Goal: Use online tool/utility

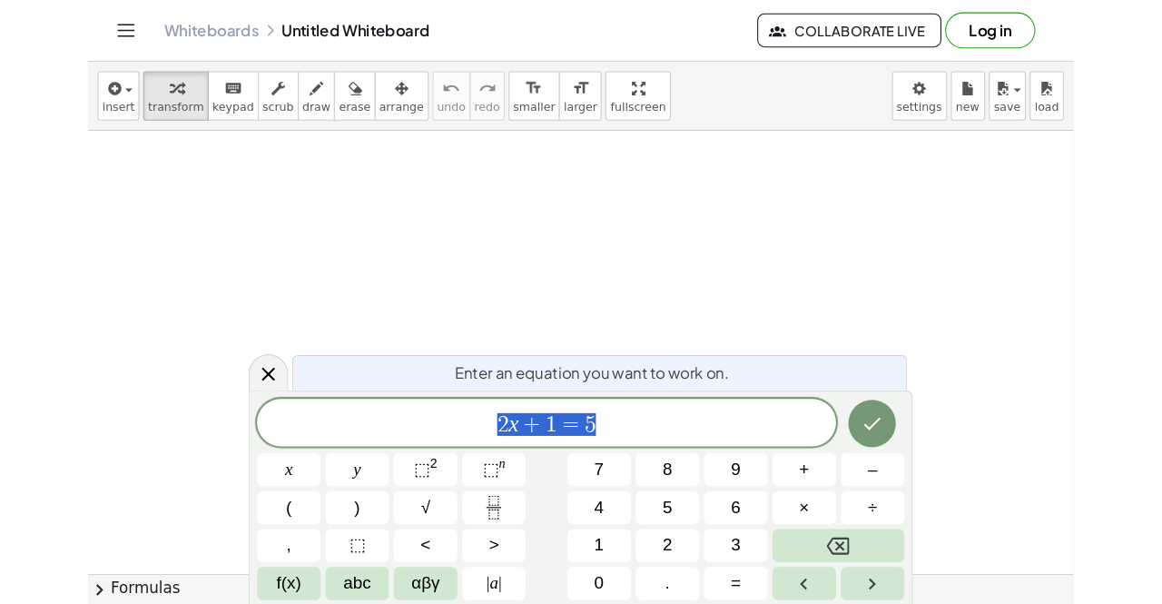
scroll to position [15, 0]
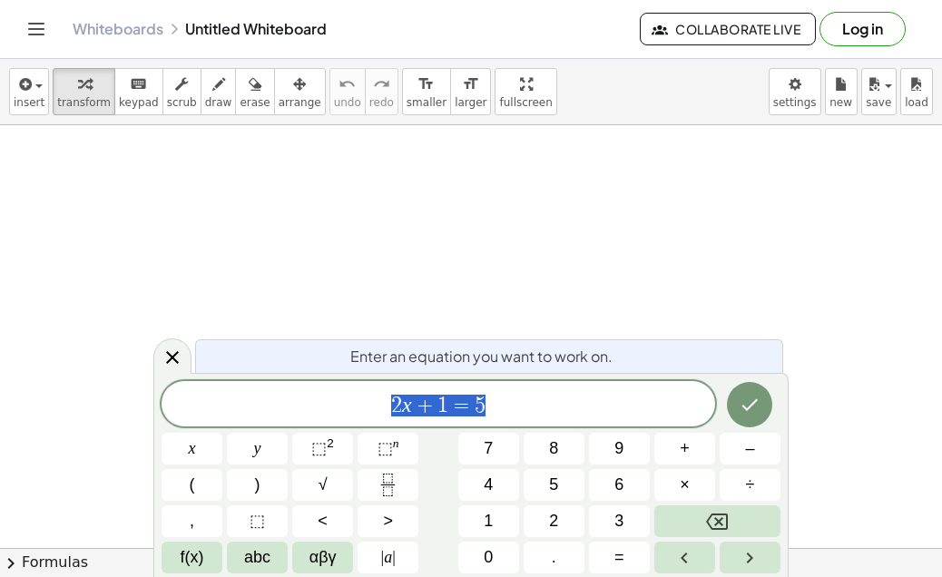
click at [495, 414] on span "2 x + 1 = 5" at bounding box center [439, 405] width 554 height 25
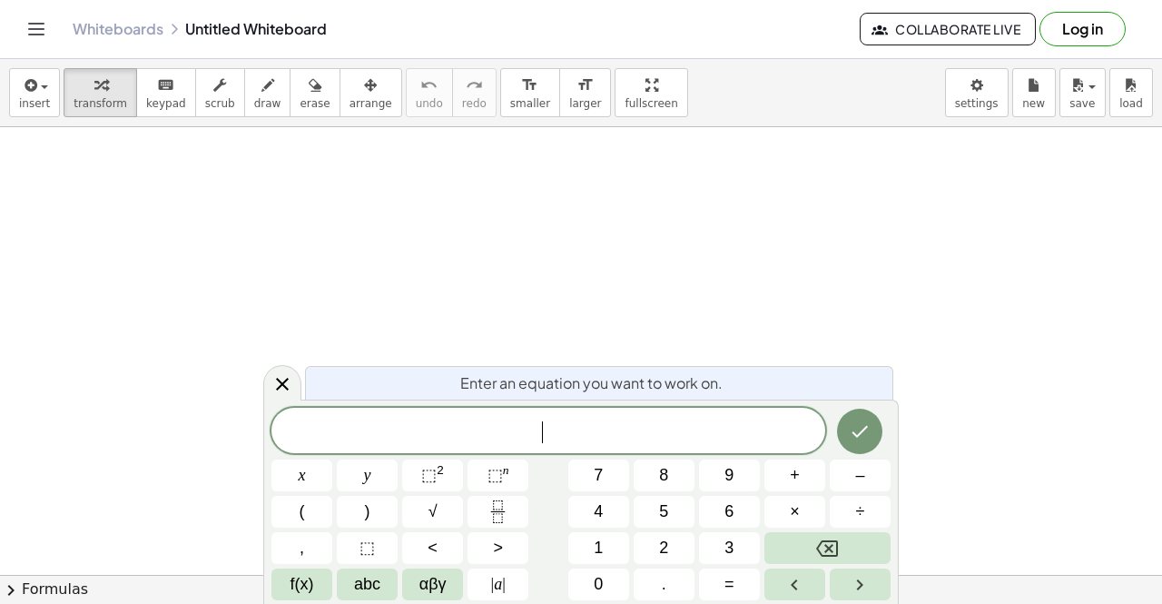
scroll to position [0, 0]
click at [862, 435] on icon "Done" at bounding box center [860, 431] width 22 height 22
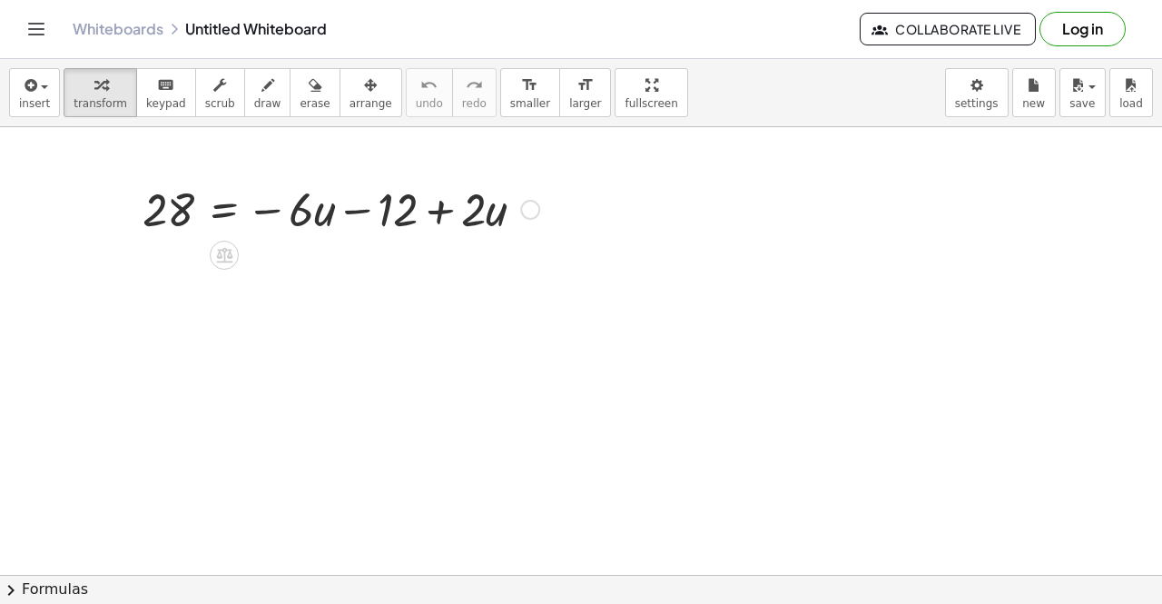
click at [391, 222] on div at bounding box center [340, 208] width 415 height 62
drag, startPoint x: 369, startPoint y: 210, endPoint x: 142, endPoint y: 235, distance: 229.3
click at [142, 235] on div "− 12 28 = − · 6 · u − 12 + · 2 · u" at bounding box center [334, 207] width 438 height 71
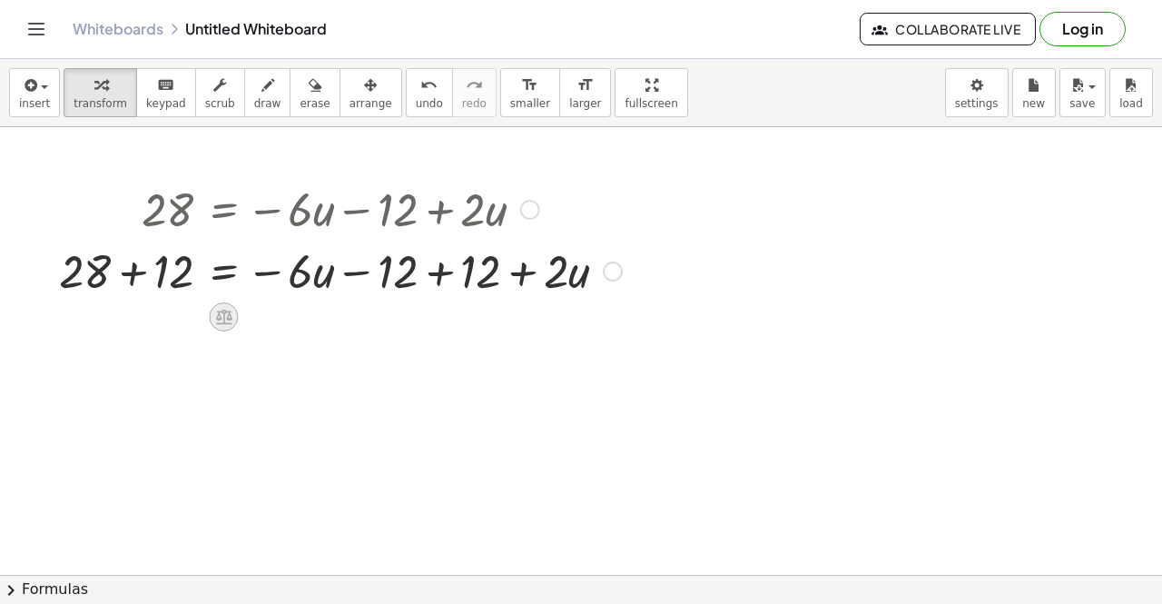
click at [226, 315] on icon at bounding box center [224, 317] width 16 height 15
click at [619, 271] on div at bounding box center [613, 271] width 20 height 20
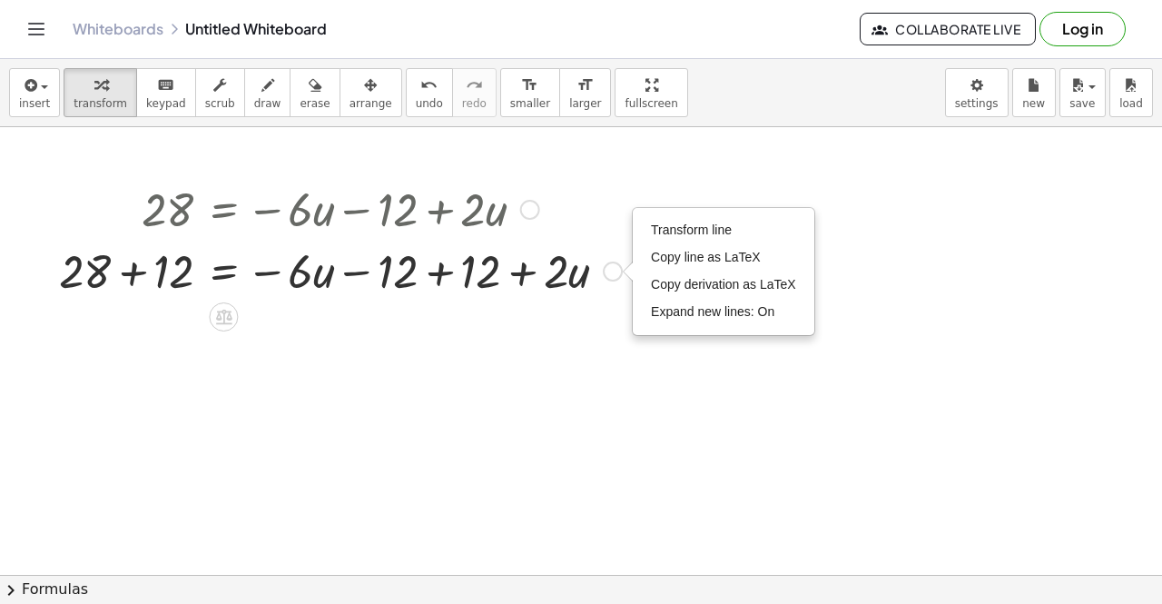
click at [619, 271] on div "Transform line Copy line as LaTeX Copy derivation as LaTeX Expand new lines: On" at bounding box center [613, 271] width 20 height 20
click at [558, 340] on div at bounding box center [581, 575] width 1162 height 896
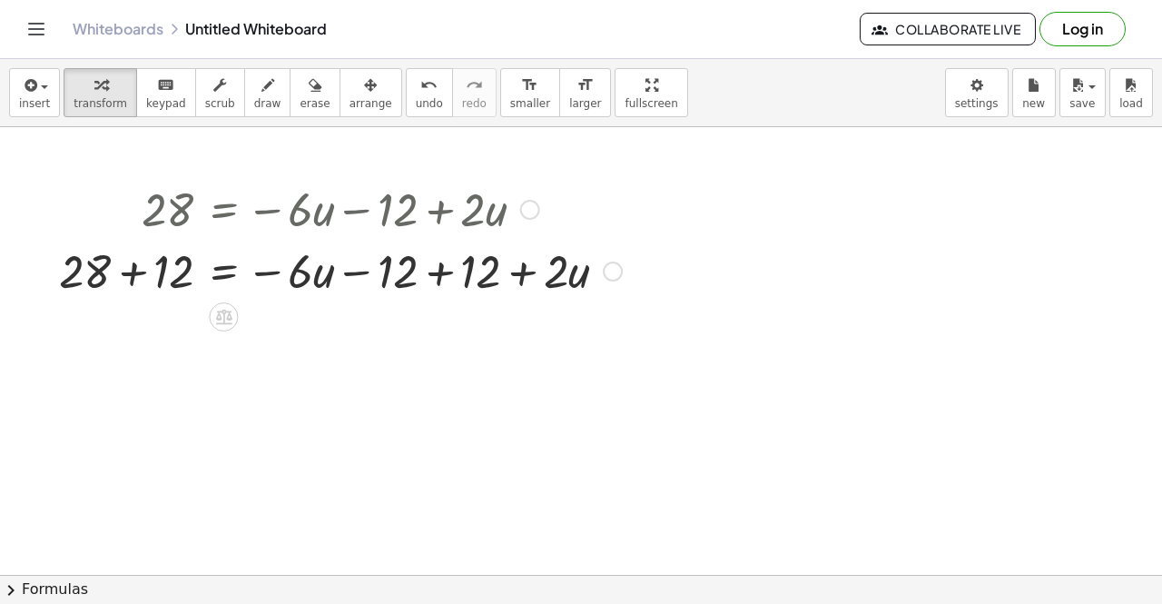
click at [472, 280] on div at bounding box center [340, 270] width 581 height 62
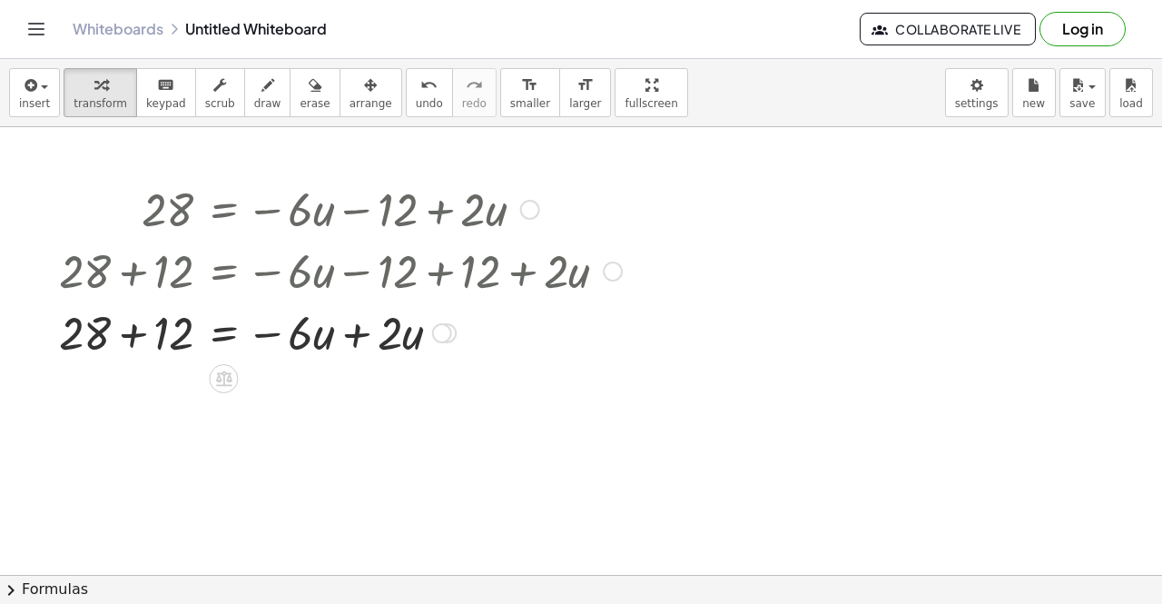
click at [162, 333] on div at bounding box center [340, 331] width 581 height 62
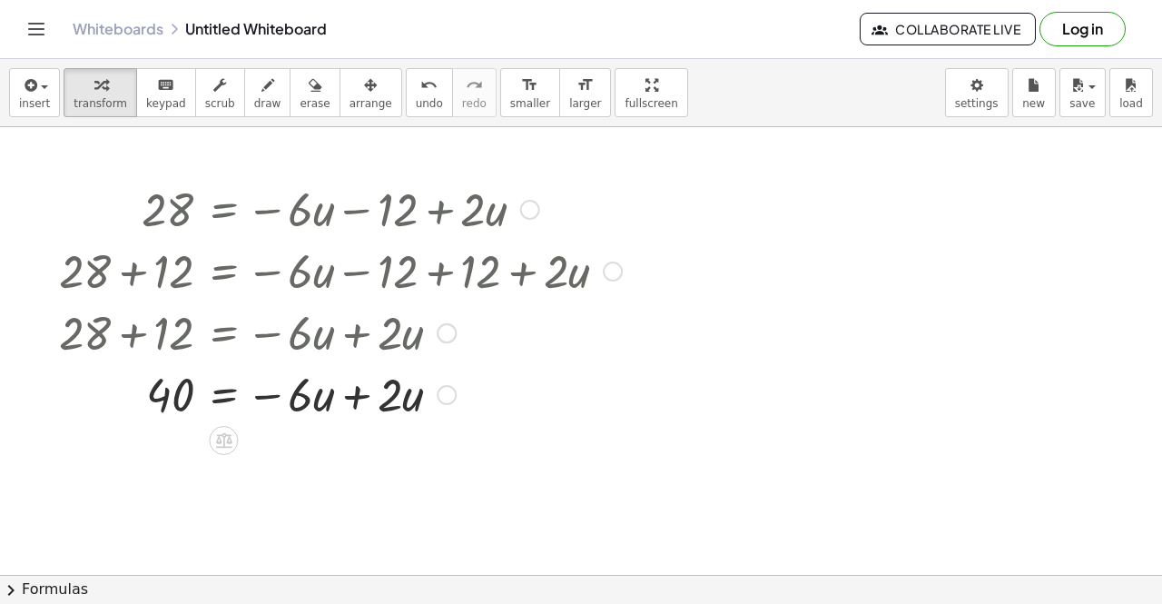
click at [353, 398] on div at bounding box center [340, 393] width 581 height 62
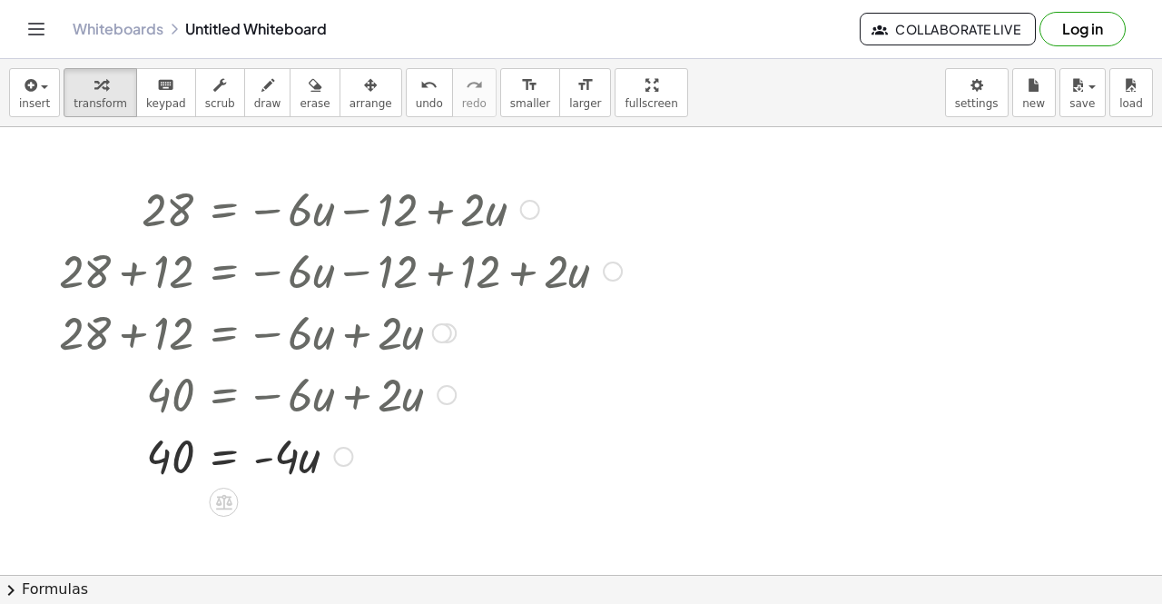
click at [241, 464] on div at bounding box center [340, 455] width 581 height 62
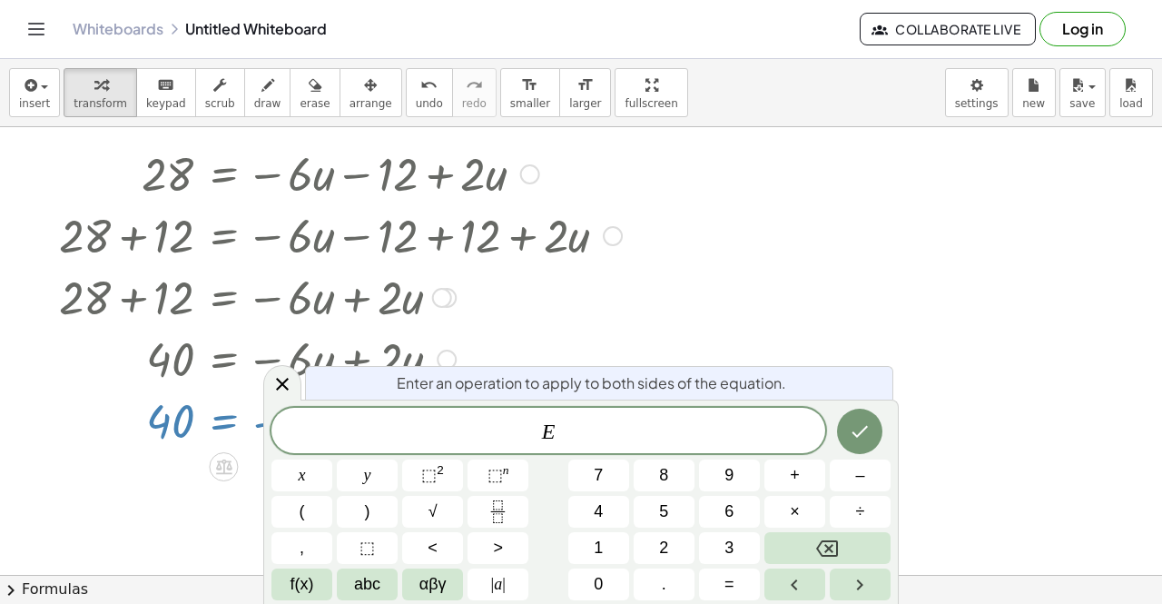
click at [173, 487] on div at bounding box center [581, 540] width 1162 height 896
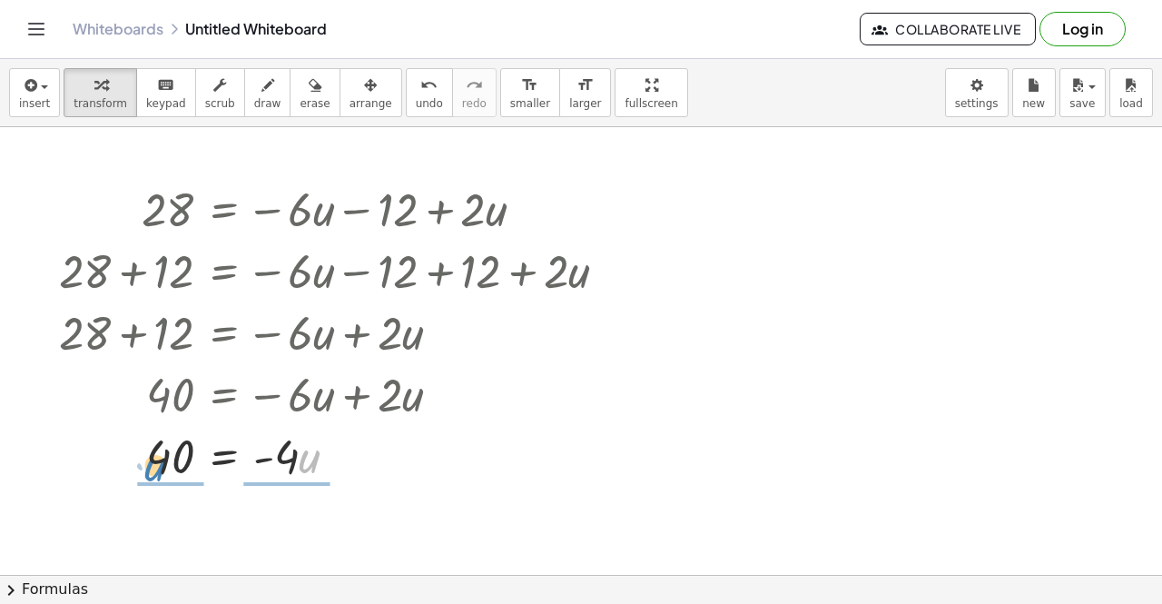
drag, startPoint x: 300, startPoint y: 454, endPoint x: 149, endPoint y: 465, distance: 152.0
click at [149, 465] on div at bounding box center [340, 455] width 581 height 62
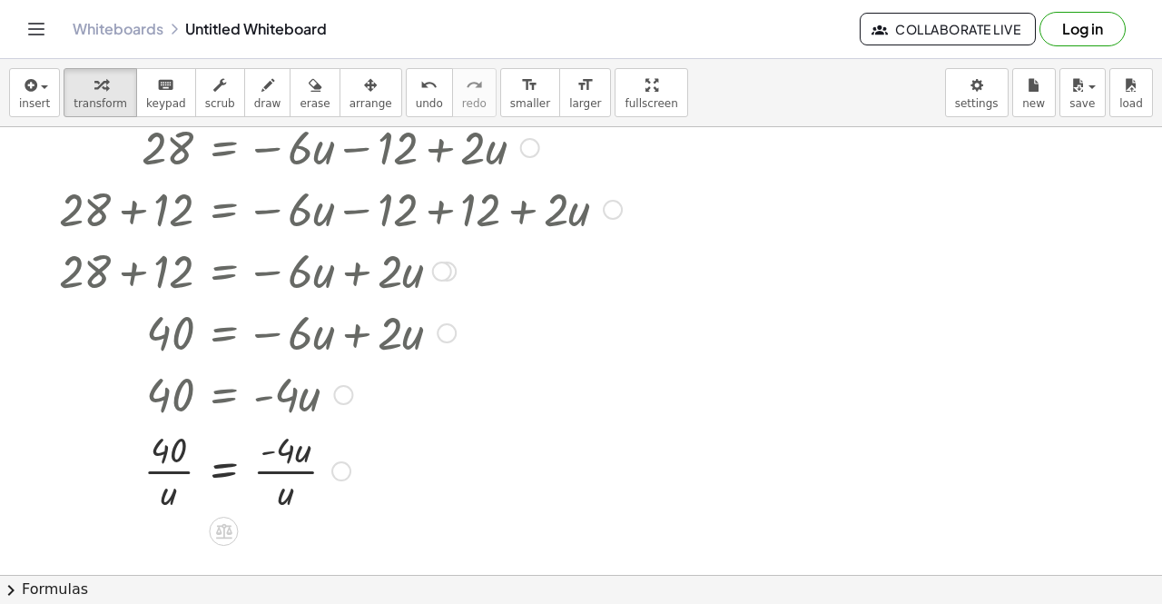
click at [285, 493] on div at bounding box center [340, 469] width 581 height 91
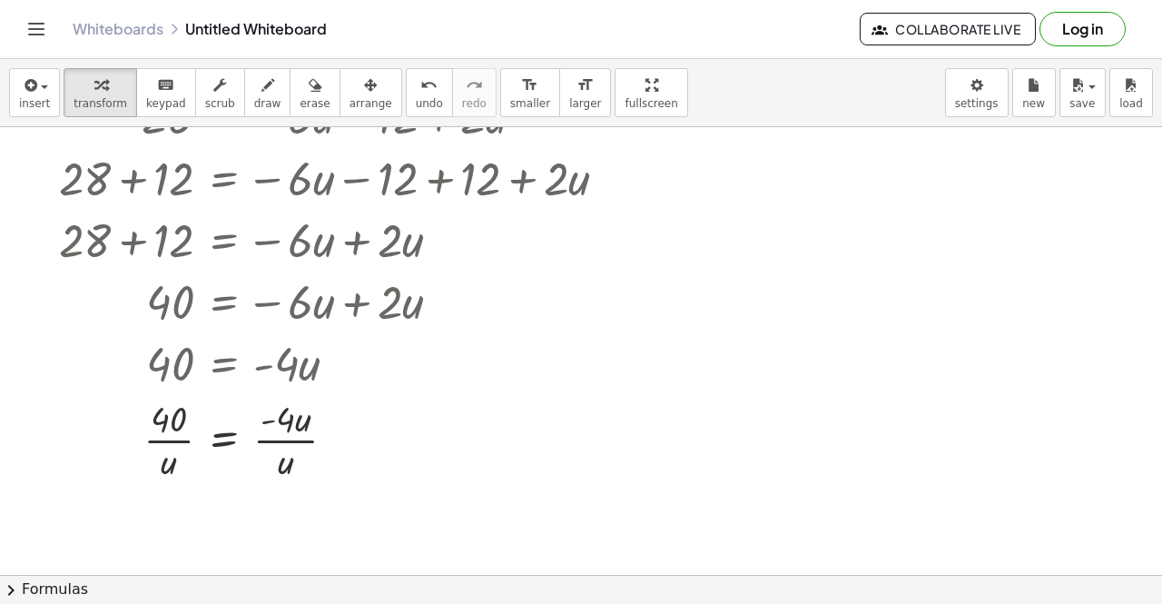
scroll to position [99, 0]
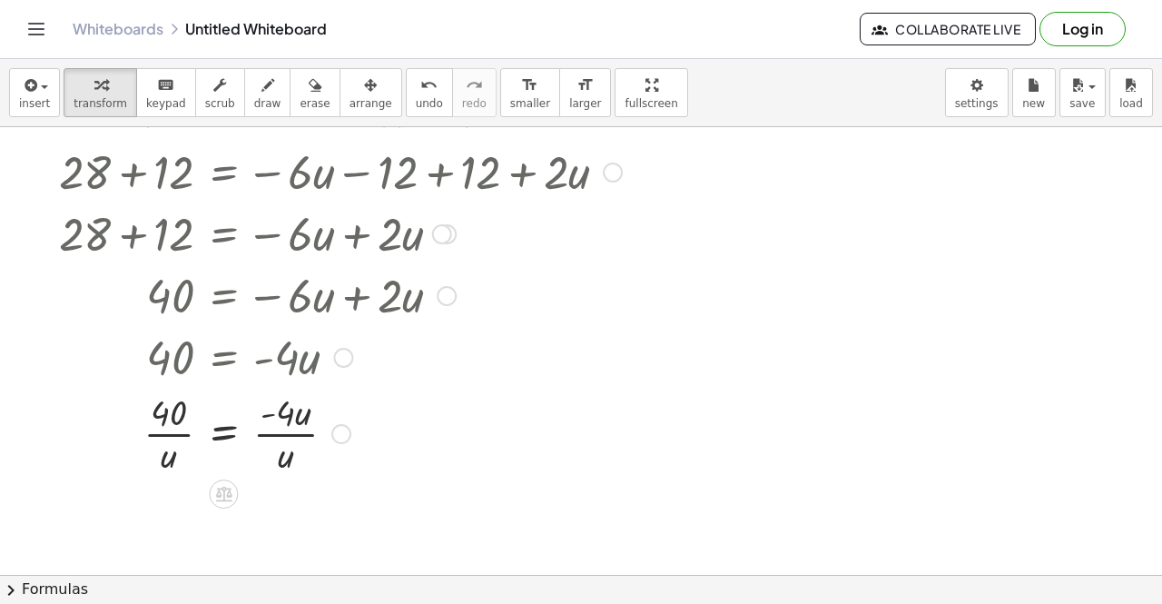
click at [231, 445] on div at bounding box center [340, 432] width 581 height 91
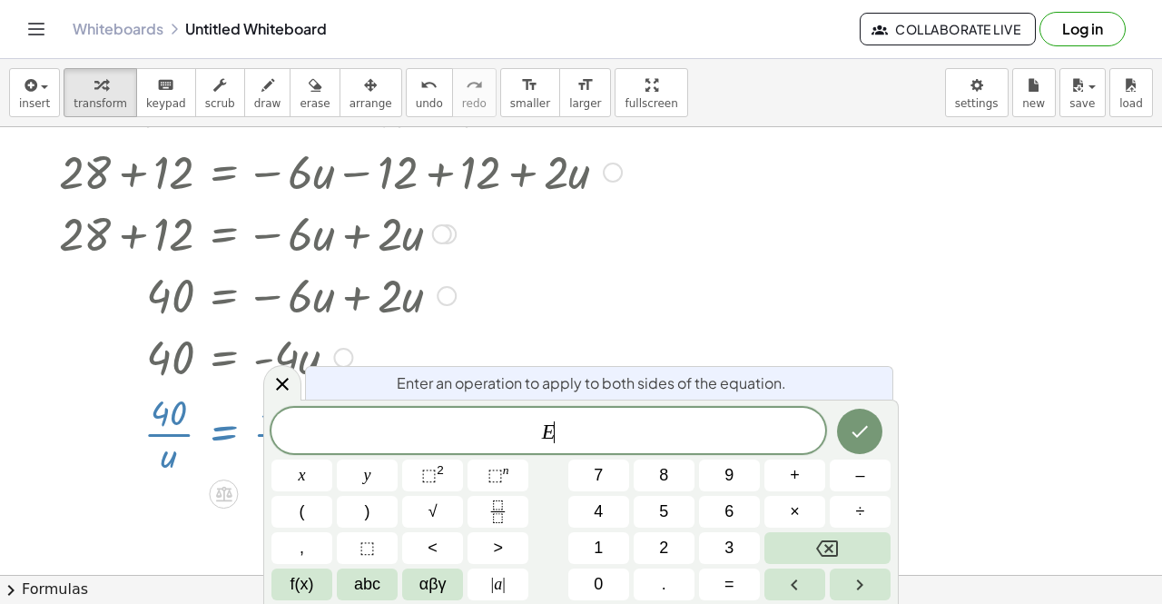
click at [531, 349] on div at bounding box center [343, 356] width 580 height 62
click at [861, 442] on button "Done" at bounding box center [859, 430] width 45 height 45
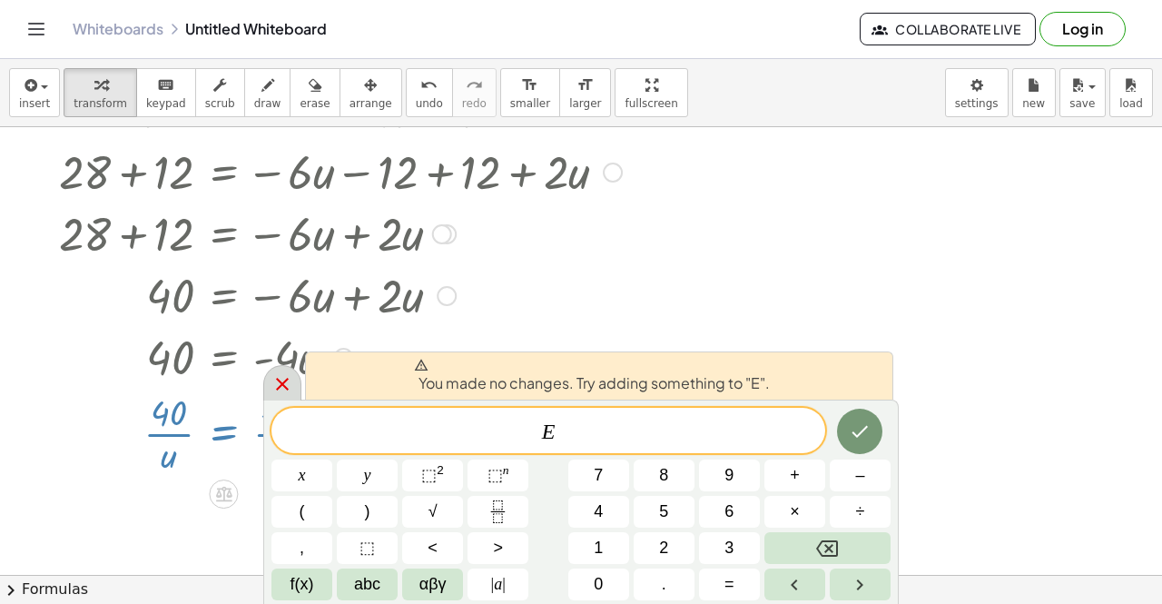
click at [275, 397] on div at bounding box center [282, 382] width 38 height 35
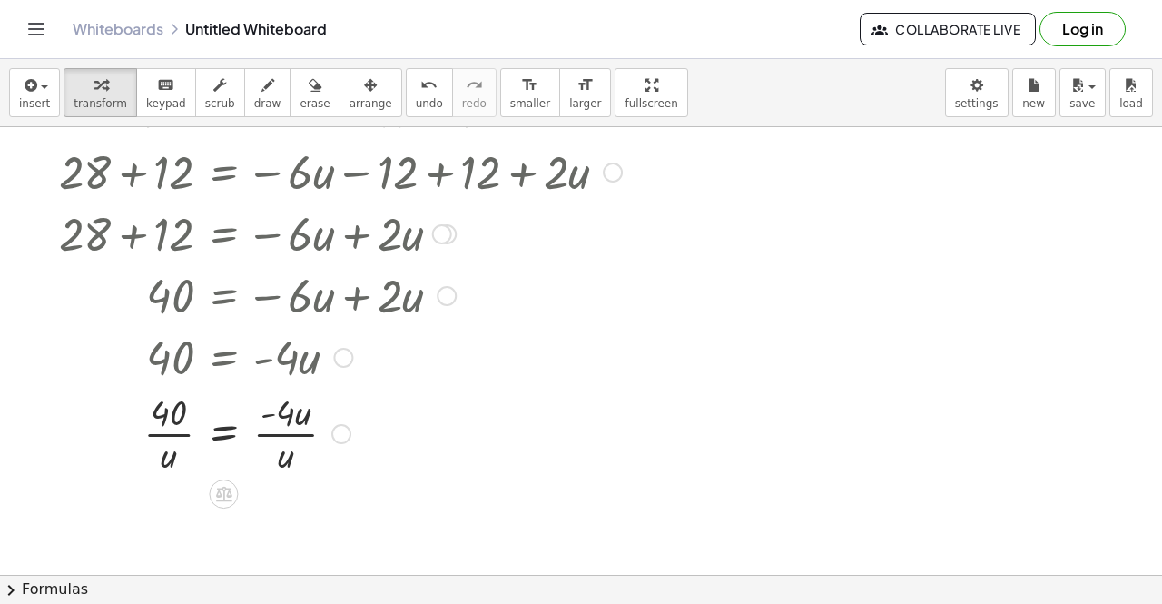
click at [340, 433] on div "Transform line Copy line as LaTeX Copy derivation as LaTeX Expand new lines: On" at bounding box center [341, 434] width 20 height 20
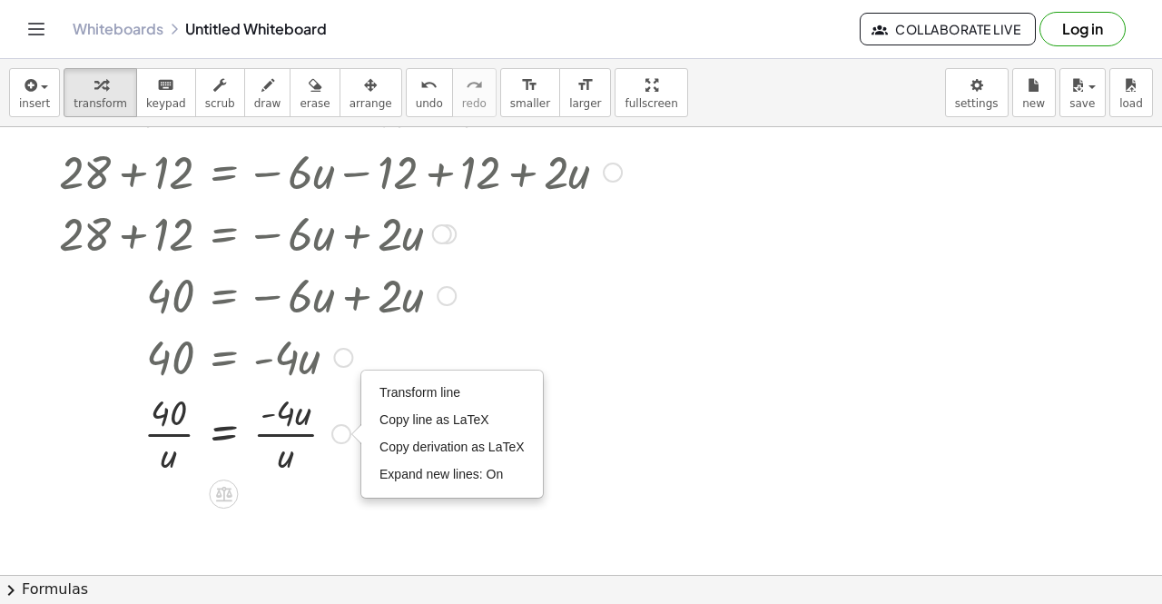
drag, startPoint x: 271, startPoint y: 429, endPoint x: 120, endPoint y: 455, distance: 153.7
click at [120, 455] on div at bounding box center [340, 432] width 581 height 91
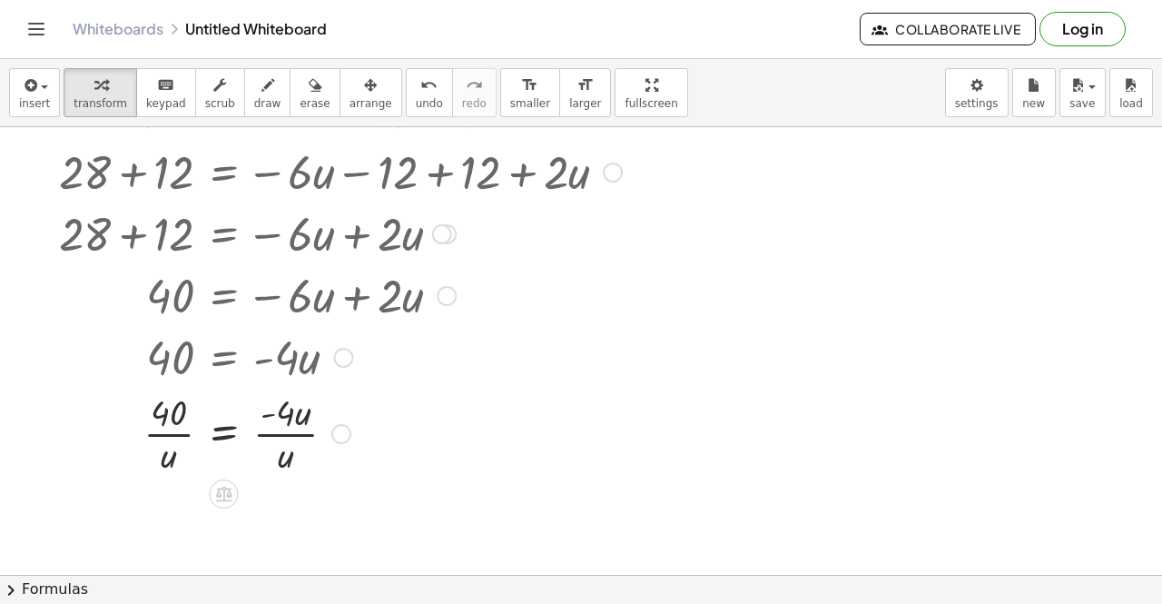
click at [218, 443] on div at bounding box center [340, 432] width 581 height 91
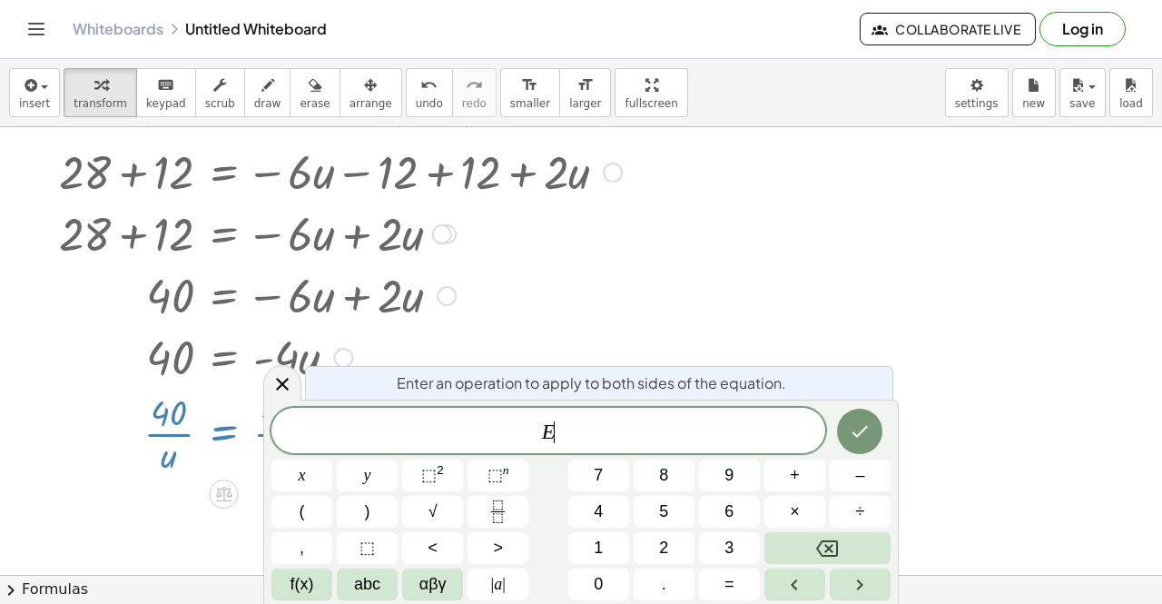
click at [218, 443] on div at bounding box center [340, 432] width 581 height 91
click at [941, 477] on div at bounding box center [581, 476] width 1162 height 896
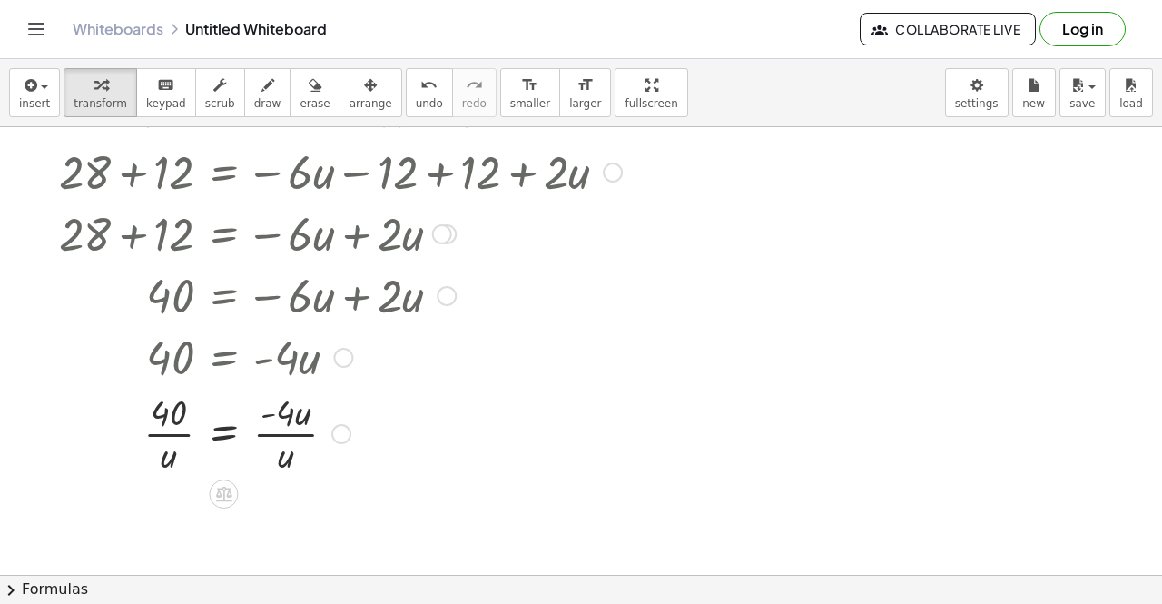
click at [910, 359] on div at bounding box center [581, 476] width 1162 height 896
